Goal: Information Seeking & Learning: Learn about a topic

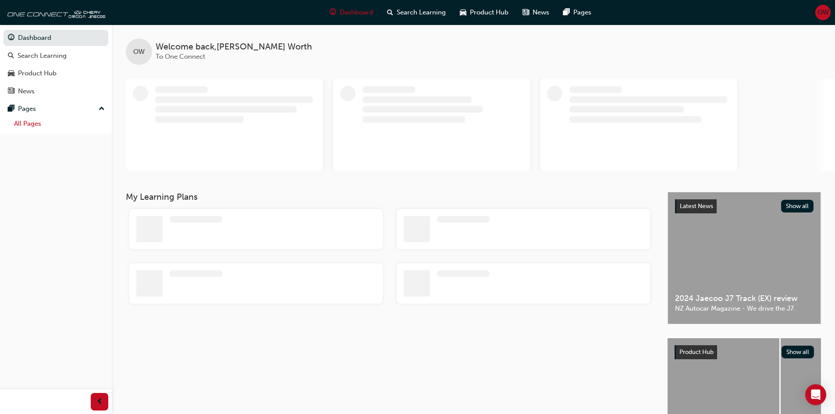
click at [57, 125] on link "All Pages" at bounding box center [60, 124] width 98 height 14
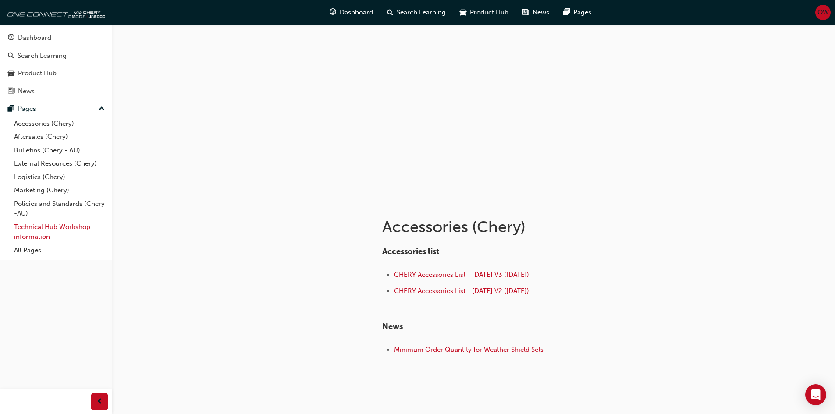
click at [42, 233] on link "Technical Hub Workshop information" at bounding box center [60, 232] width 98 height 23
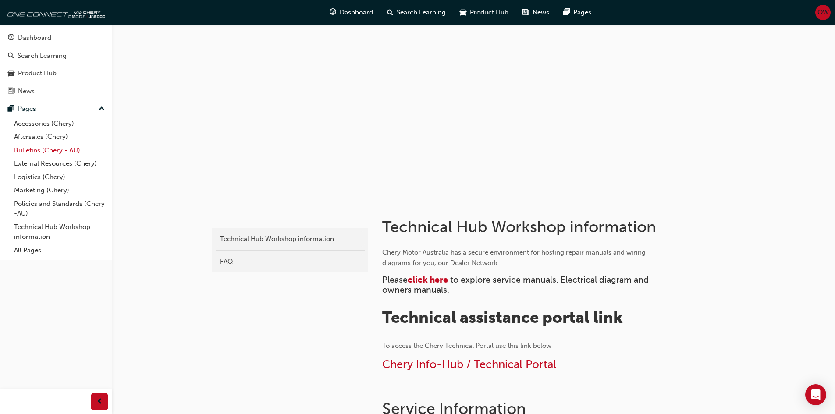
click at [59, 148] on link "Bulletins (Chery - AU)" at bounding box center [60, 151] width 98 height 14
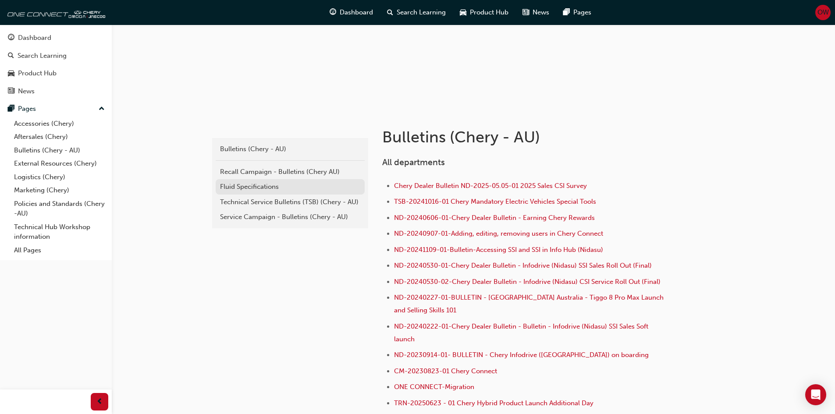
scroll to position [88, 0]
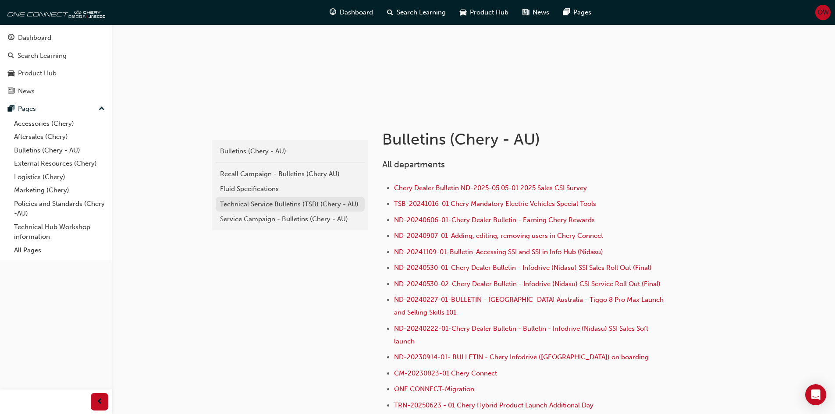
click at [256, 210] on link "Technical Service Bulletins (TSB) (Chery - AU)" at bounding box center [290, 204] width 149 height 15
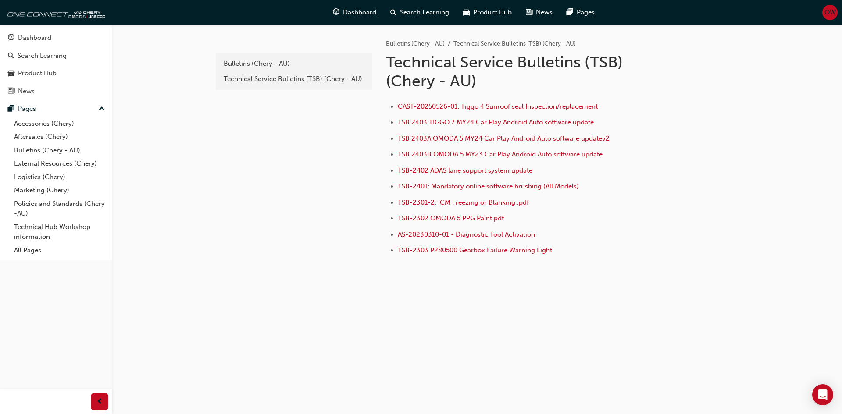
click at [491, 167] on span "TSB-2402 ADAS lane support system update" at bounding box center [465, 171] width 135 height 8
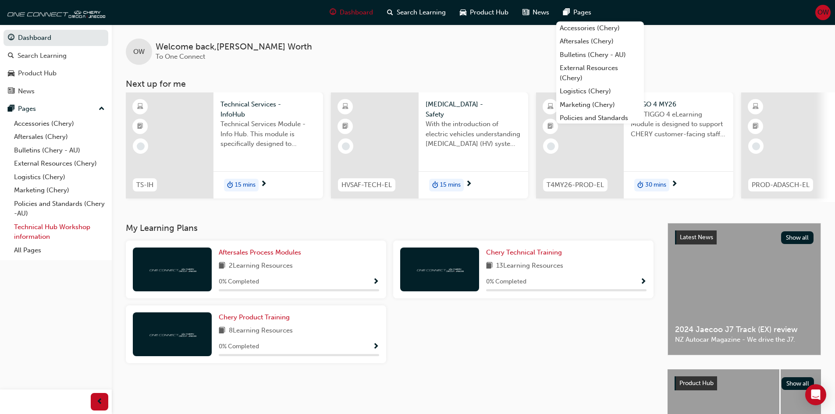
click at [37, 231] on link "Technical Hub Workshop information" at bounding box center [60, 232] width 98 height 23
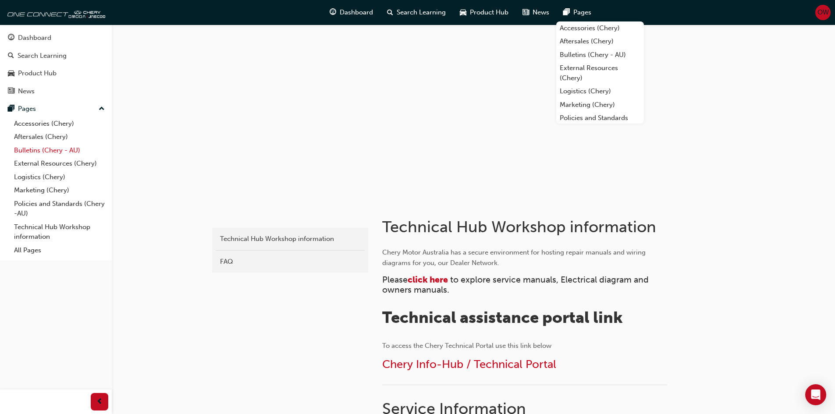
click at [57, 150] on link "Bulletins (Chery - AU)" at bounding box center [60, 151] width 98 height 14
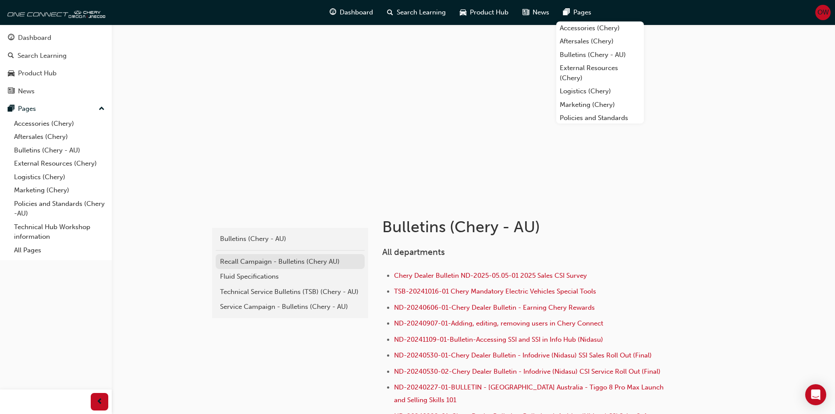
click at [271, 259] on div "Recall Campaign - Bulletins (Chery AU)" at bounding box center [290, 262] width 140 height 10
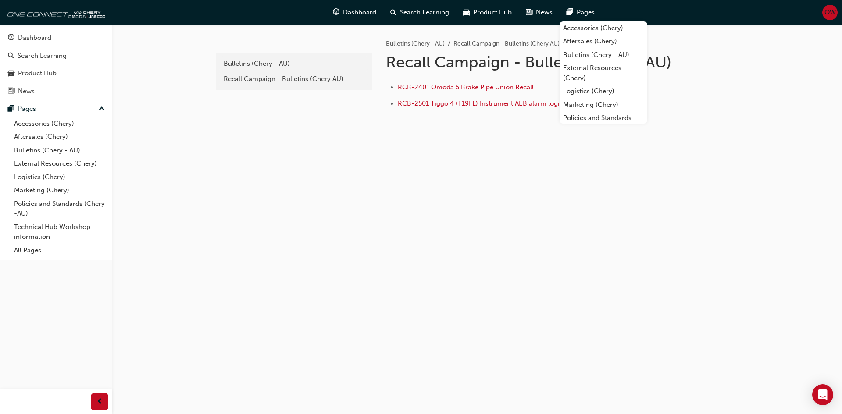
click at [483, 148] on div "1e7b06ea-b0c7-4147-b564-abc51d7f1ba4 Bulletins (Chery - AU) Recall Campaign - B…" at bounding box center [477, 99] width 526 height 149
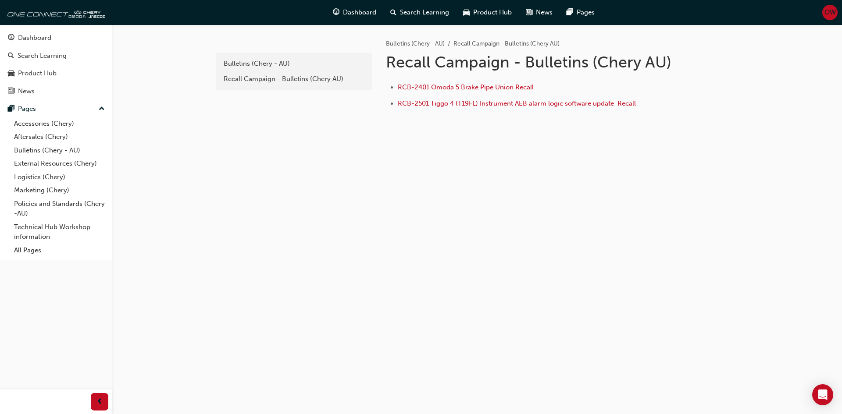
click at [690, 207] on div "1e7b06ea-b0c7-4147-b564-abc51d7f1ba4 Bulletins (Chery - AU) Recall Campaign - B…" at bounding box center [421, 207] width 842 height 414
click at [263, 77] on div "Recall Campaign - Bulletins (Chery AU)" at bounding box center [294, 79] width 140 height 10
click at [271, 62] on div "Bulletins (Chery - AU)" at bounding box center [294, 64] width 140 height 10
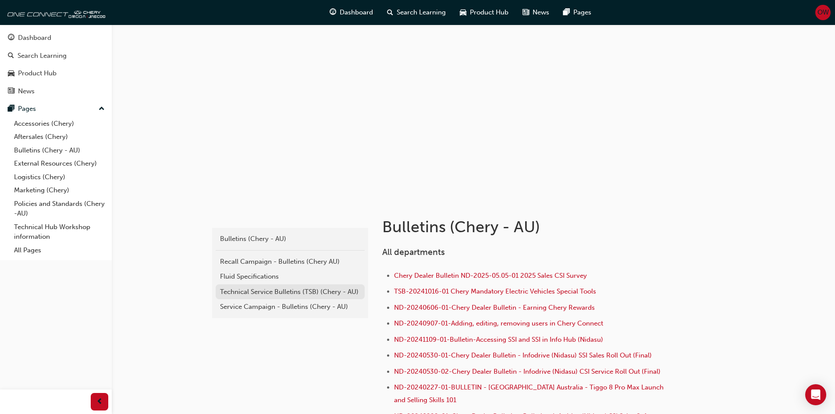
click at [300, 296] on div "Technical Service Bulletins (TSB) (Chery - AU)" at bounding box center [290, 292] width 140 height 10
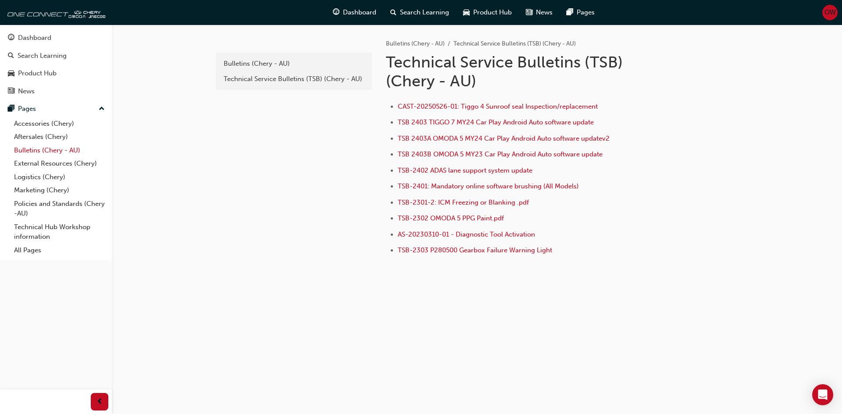
click at [42, 150] on link "Bulletins (Chery - AU)" at bounding box center [60, 151] width 98 height 14
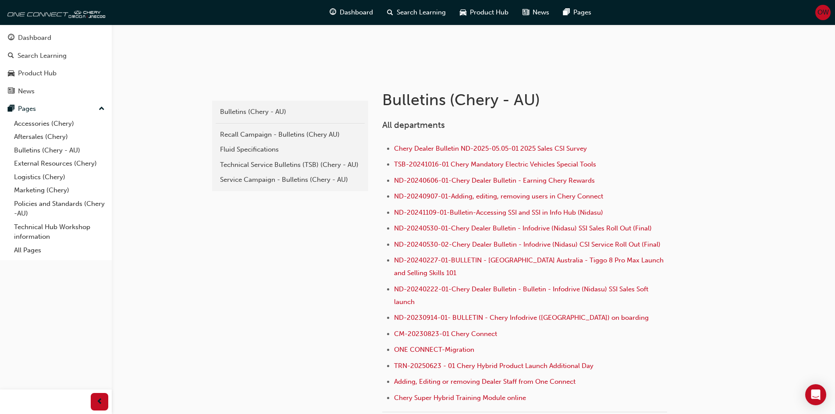
scroll to position [88, 0]
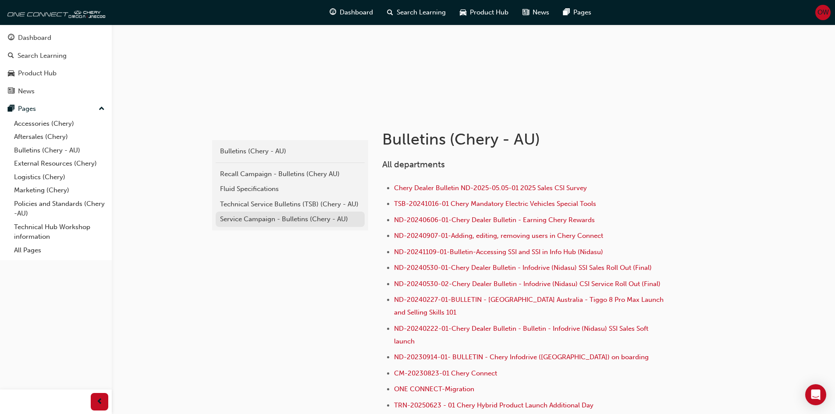
click at [260, 219] on div "Service Campaign - Bulletins (Chery - AU)" at bounding box center [290, 219] width 140 height 10
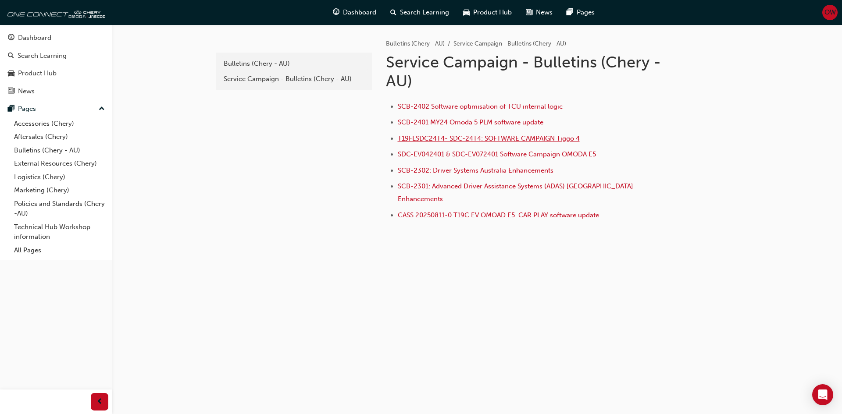
click at [476, 137] on span "T19FLSDC24T4- SDC-24T4: SOFTWARE CAMPAIGN Tiggo 4" at bounding box center [489, 139] width 182 height 8
